Goal: Task Accomplishment & Management: Use online tool/utility

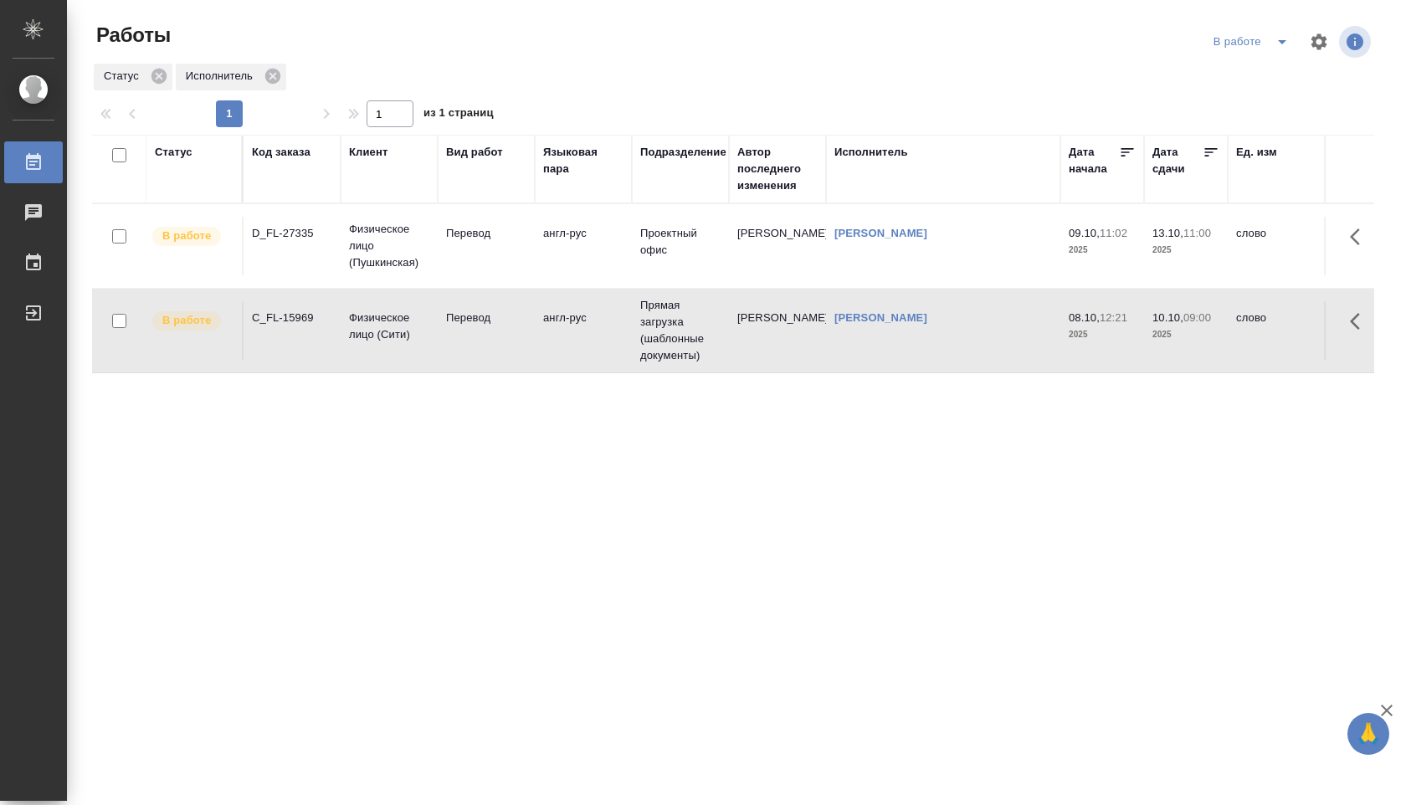
click at [531, 316] on td "Перевод" at bounding box center [486, 330] width 97 height 59
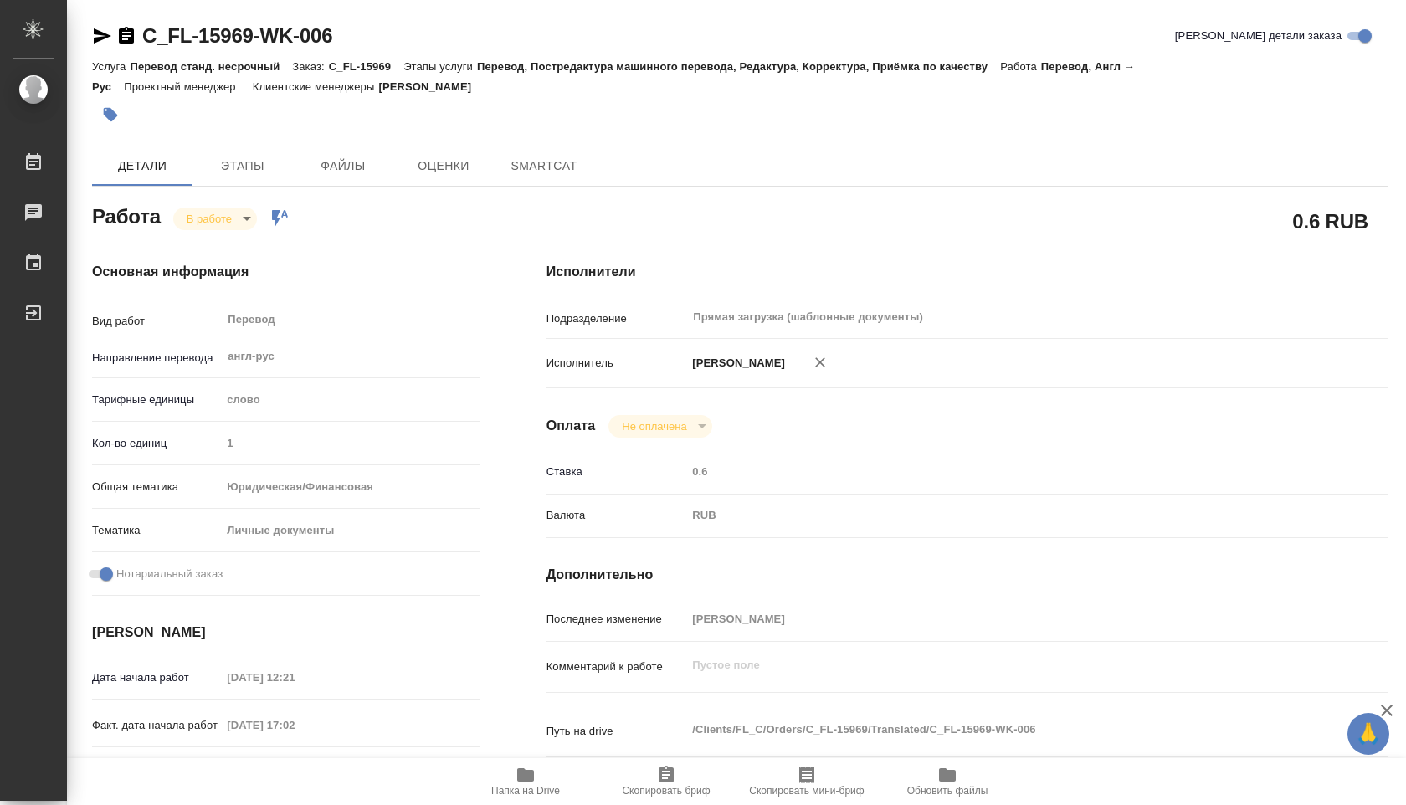
type textarea "x"
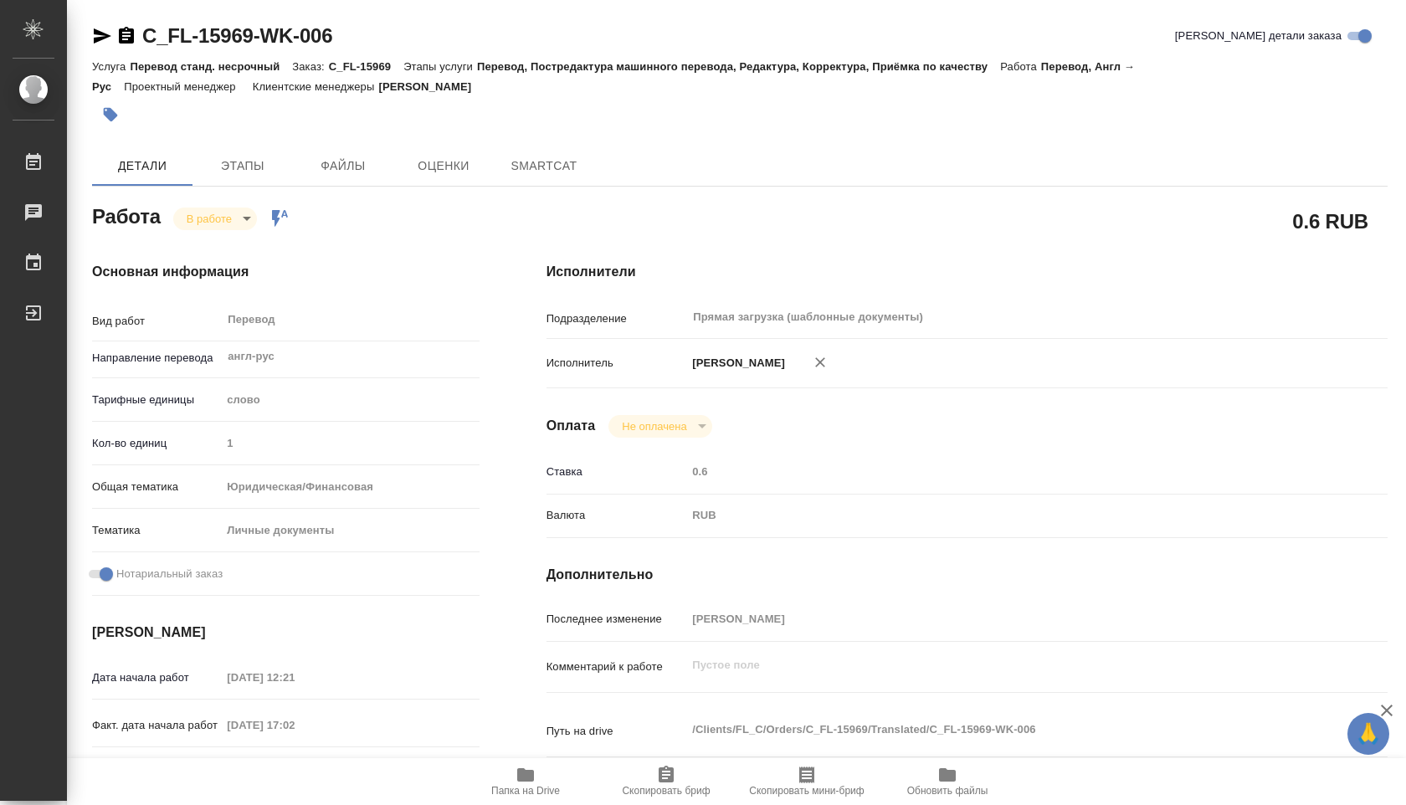
type textarea "x"
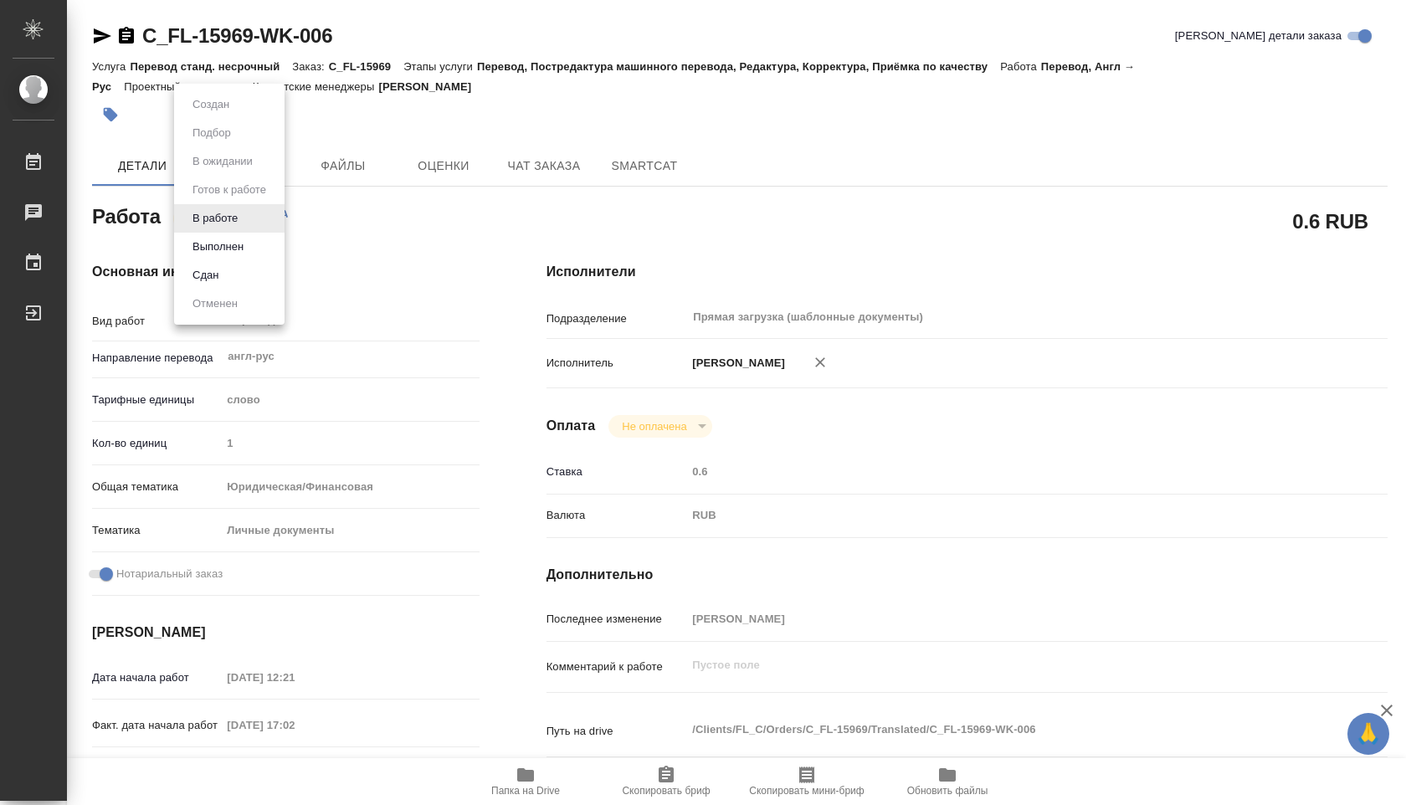
click at [243, 212] on body "🙏 .cls-1 fill:#fff; AWATERA Shuvalova Anna Работы Чаты График Выйти C_FL-15969-…" at bounding box center [703, 402] width 1406 height 805
type textarea "x"
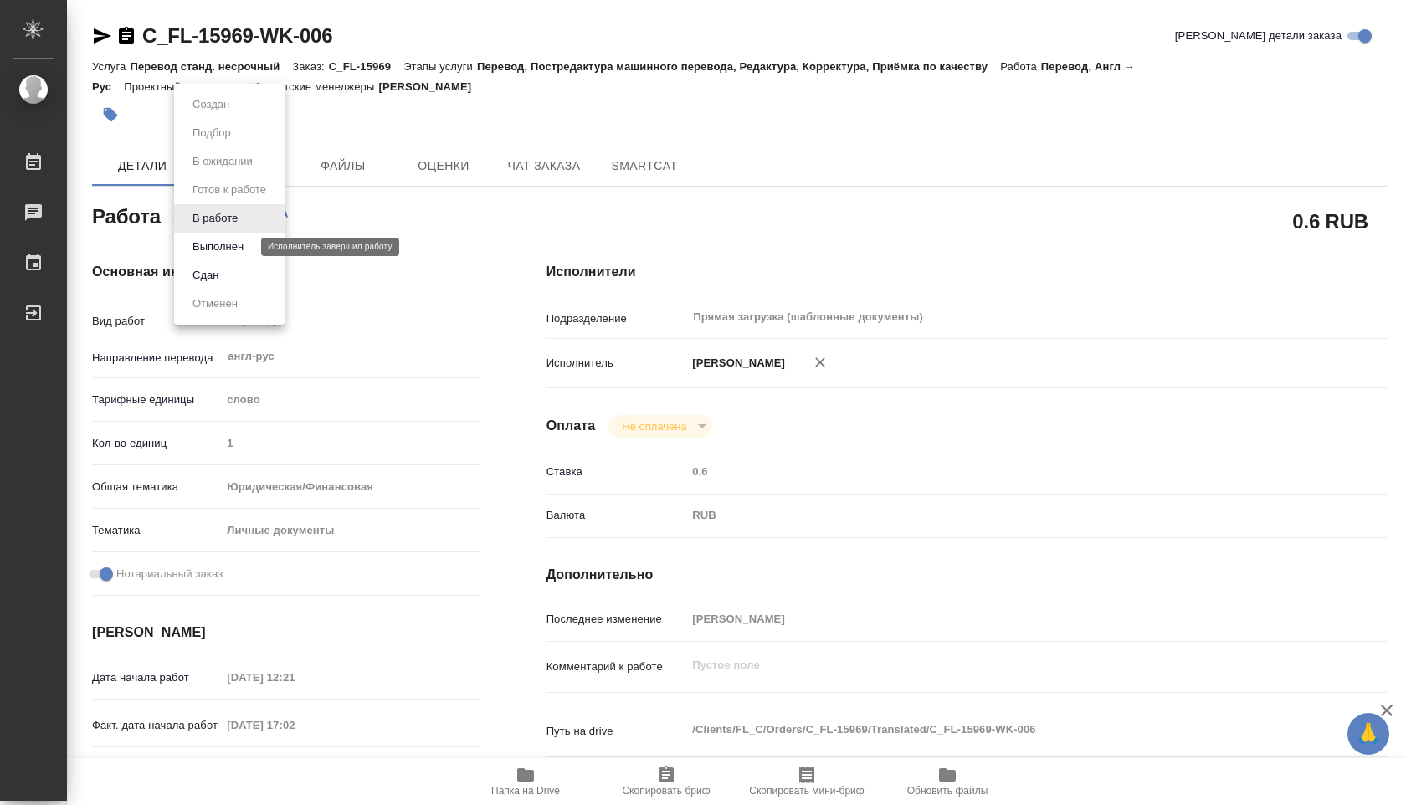
type textarea "x"
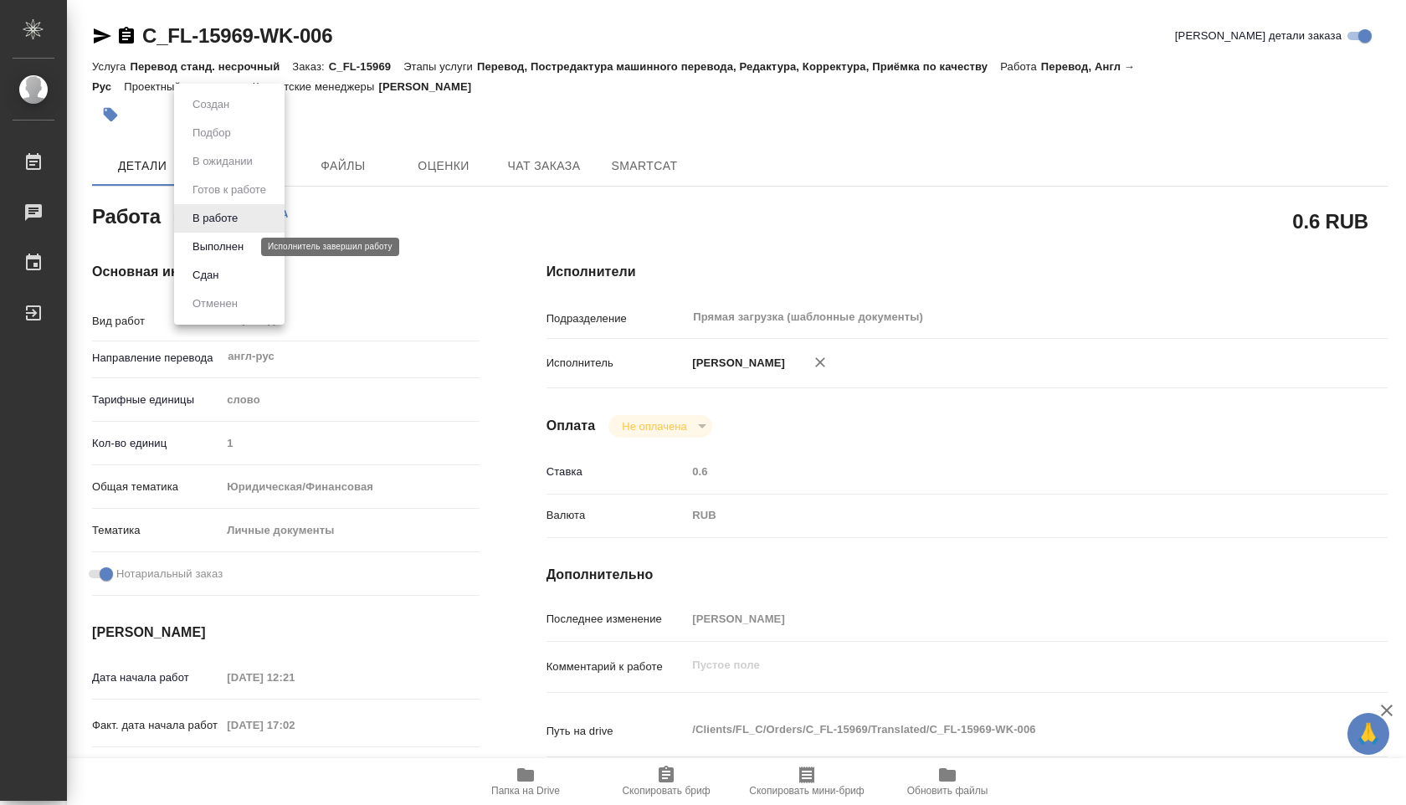
type textarea "x"
click at [239, 268] on li "Сдан" at bounding box center [229, 275] width 110 height 28
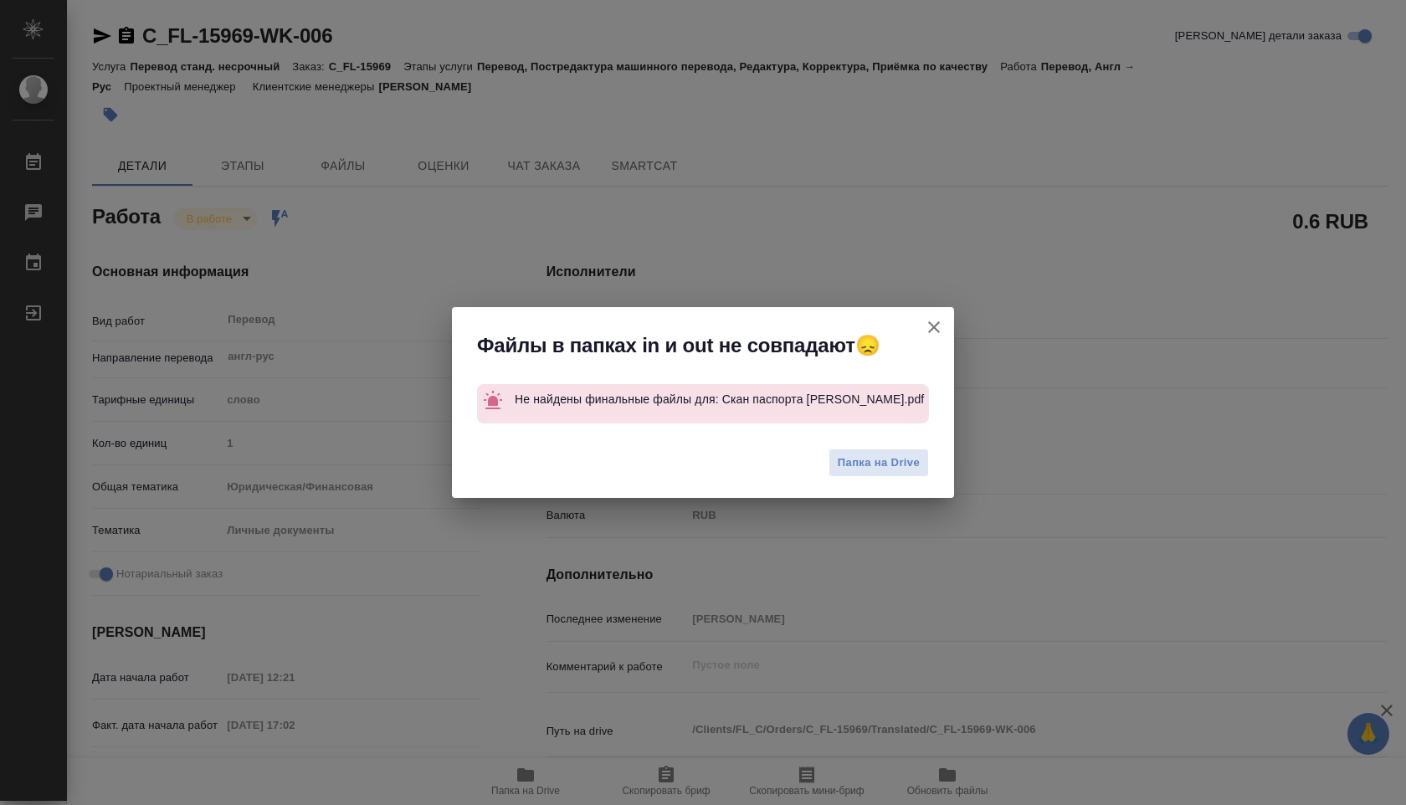
type textarea "x"
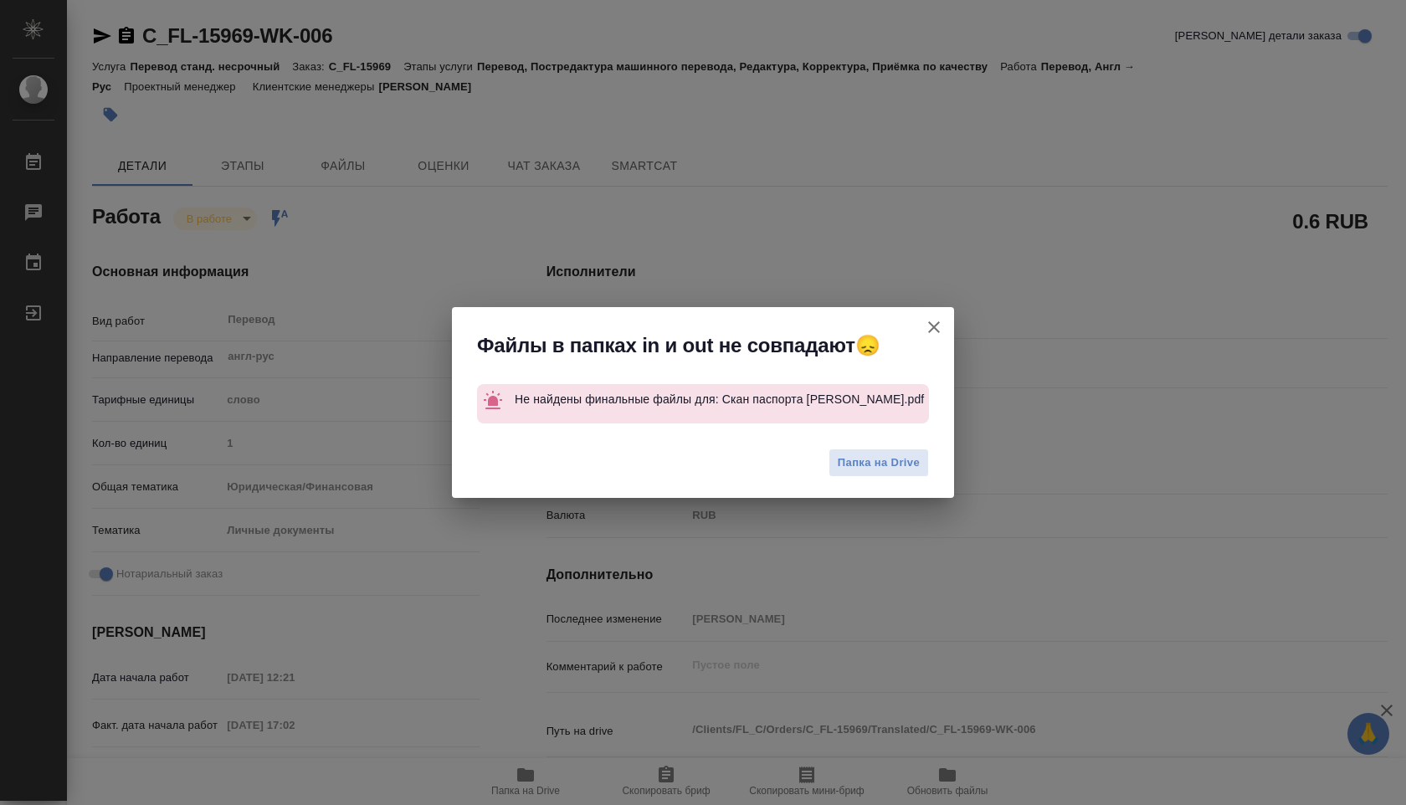
type textarea "x"
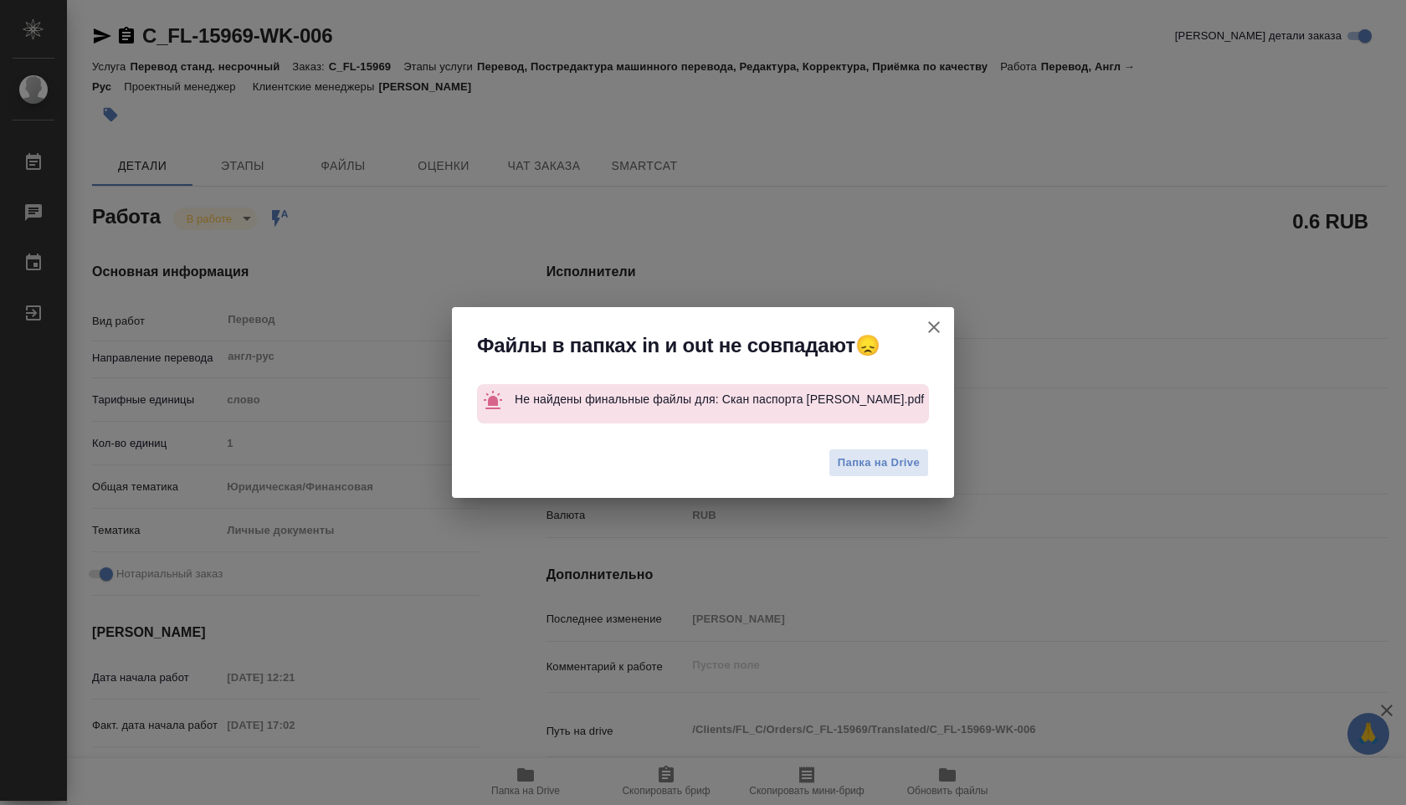
type textarea "x"
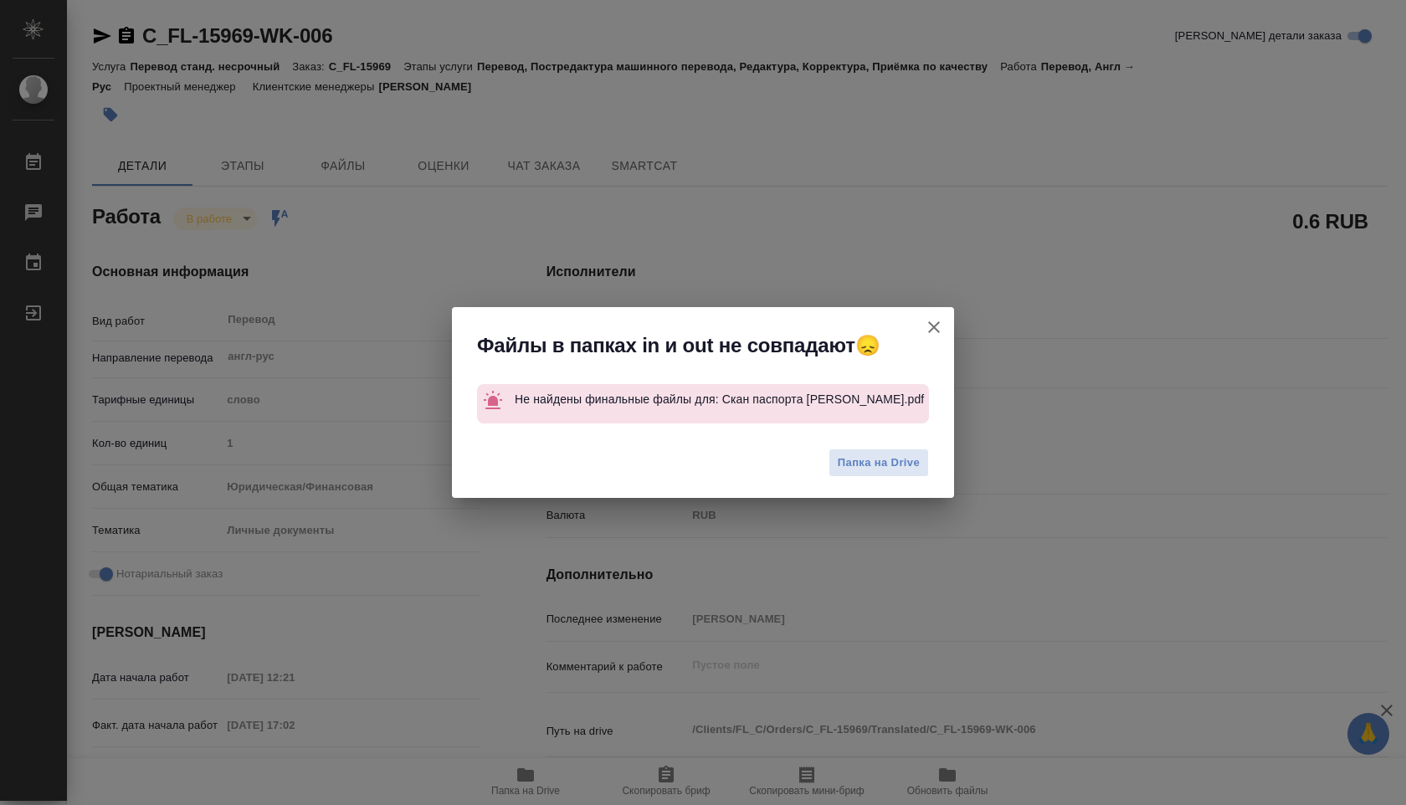
click at [914, 327] on div at bounding box center [934, 333] width 40 height 52
click at [933, 317] on icon "button" at bounding box center [934, 327] width 20 height 20
type textarea "x"
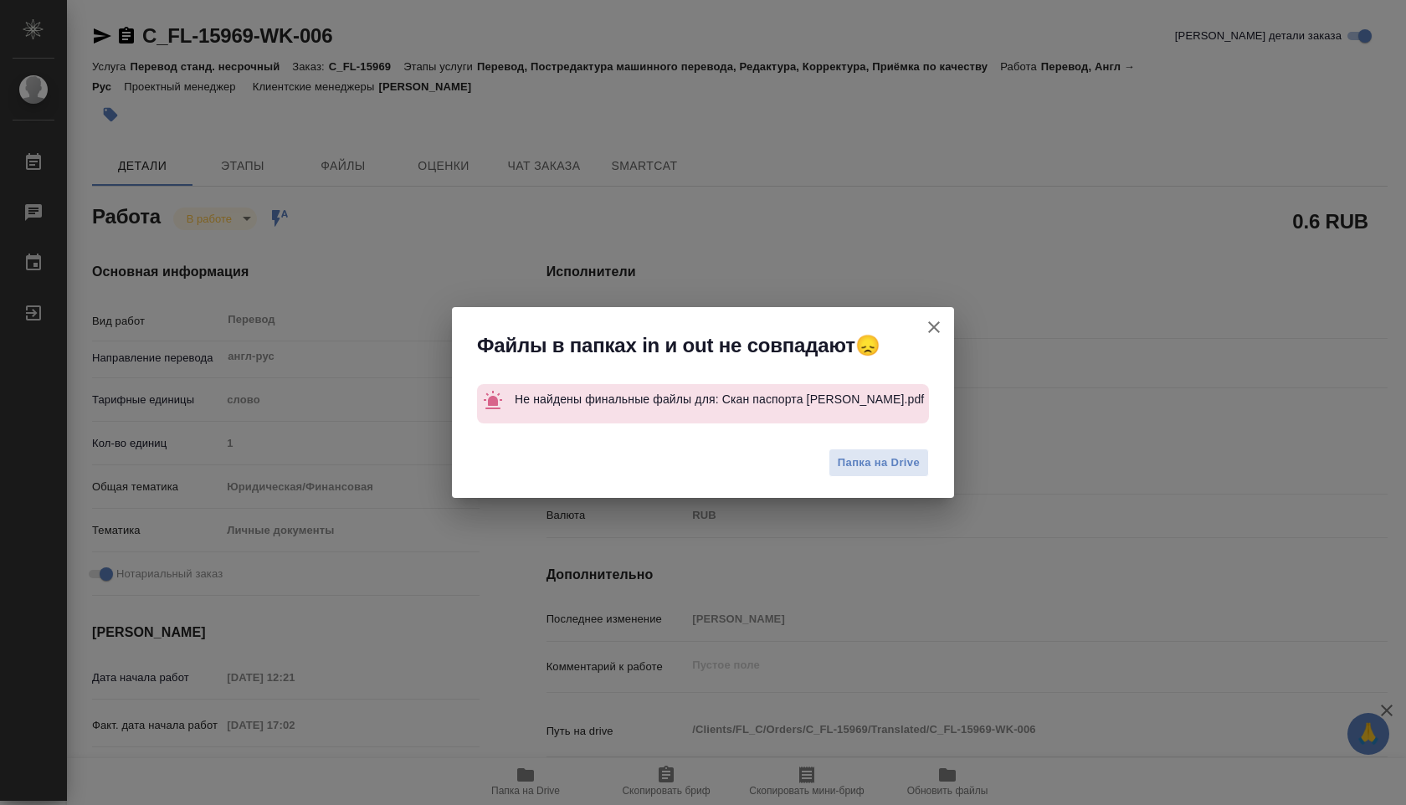
type textarea "x"
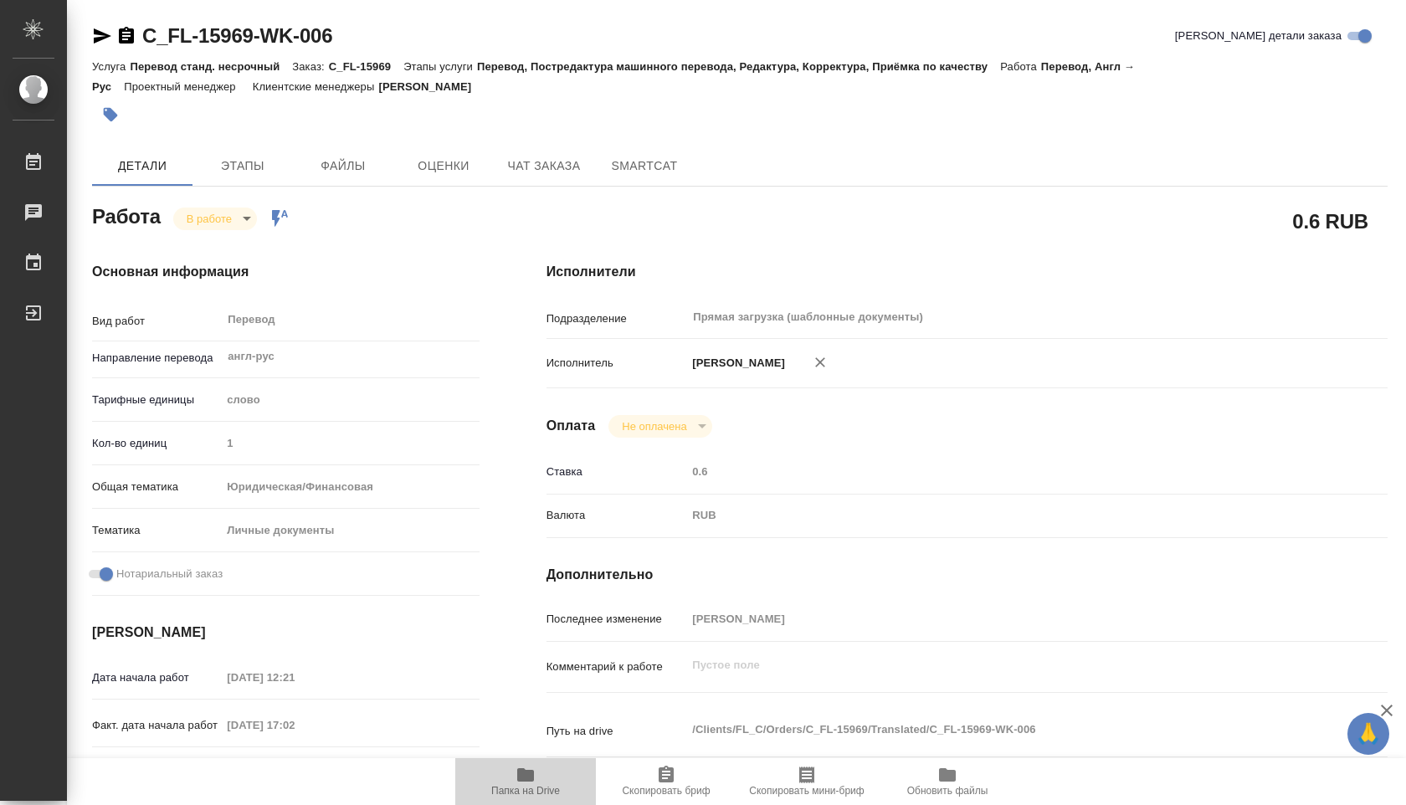
click at [530, 770] on icon "button" at bounding box center [525, 774] width 17 height 13
